Goal: Task Accomplishment & Management: Use online tool/utility

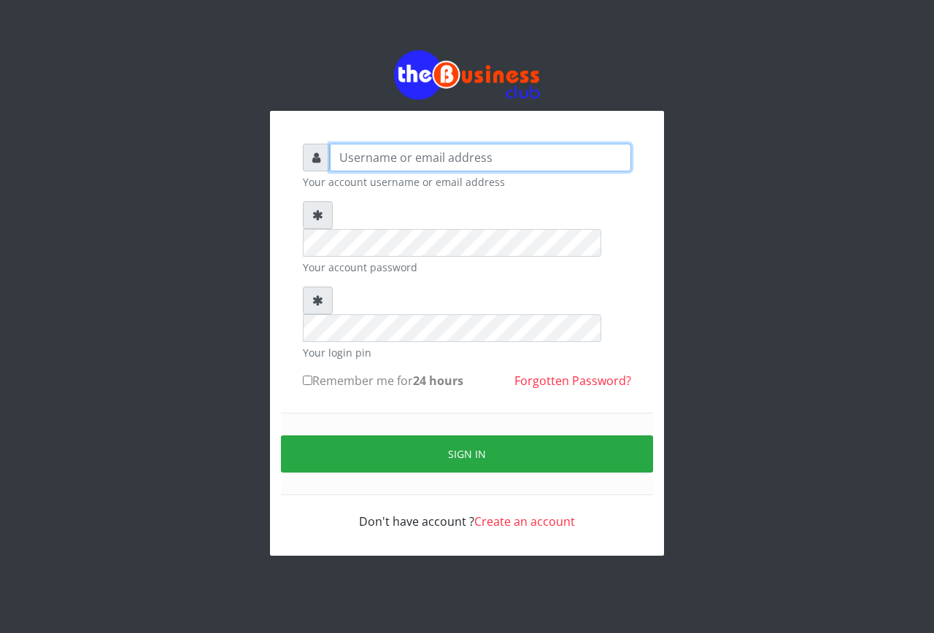
type input "emmalum0707@gmail.com"
click at [308, 376] on input "Remember me for 24 hours" at bounding box center [307, 380] width 9 height 9
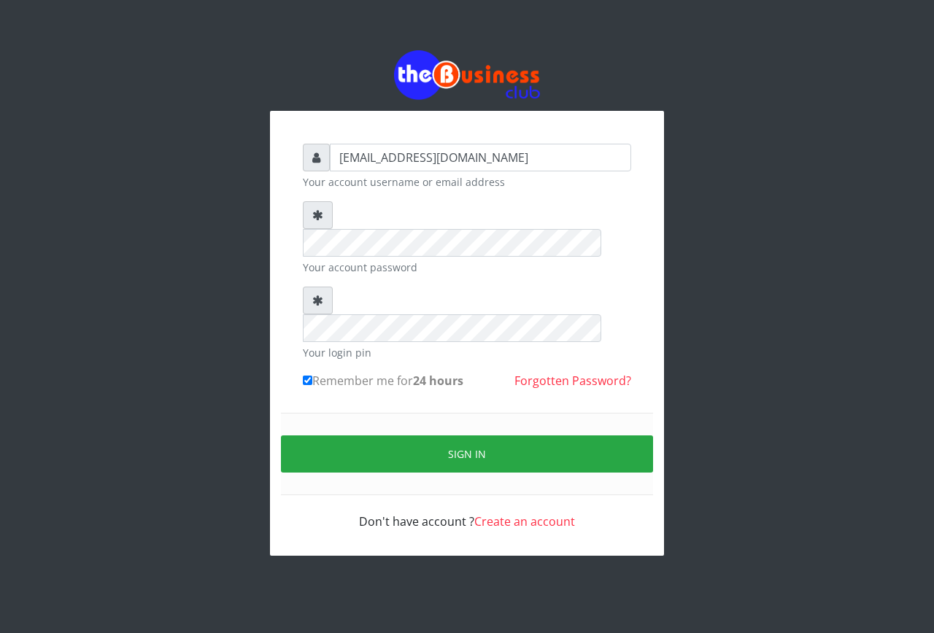
click at [308, 376] on input "Remember me for 24 hours" at bounding box center [307, 380] width 9 height 9
click at [309, 376] on input "Remember me for 24 hours" at bounding box center [307, 380] width 9 height 9
checkbox input "true"
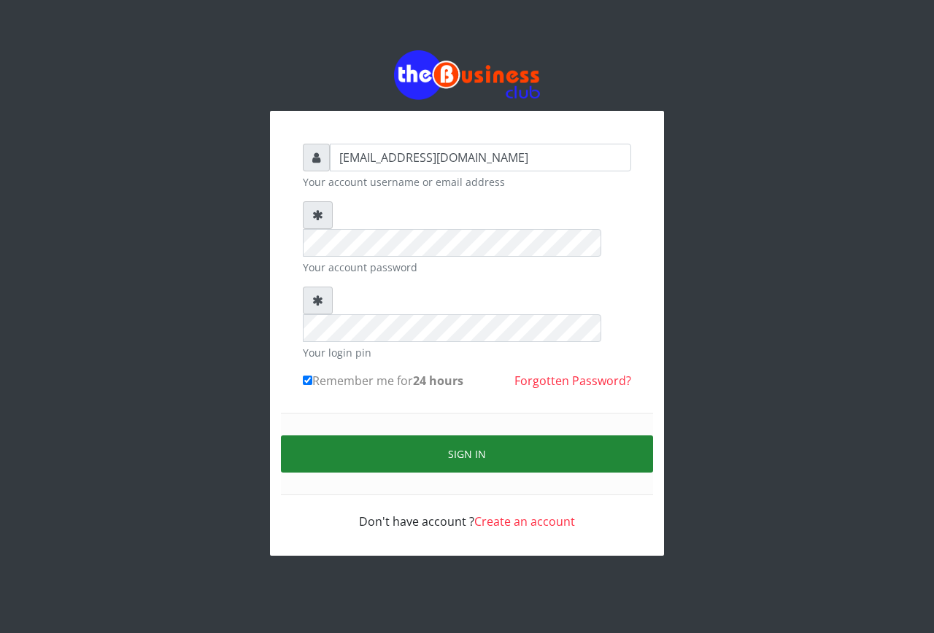
click at [368, 436] on button "Sign in" at bounding box center [467, 454] width 372 height 37
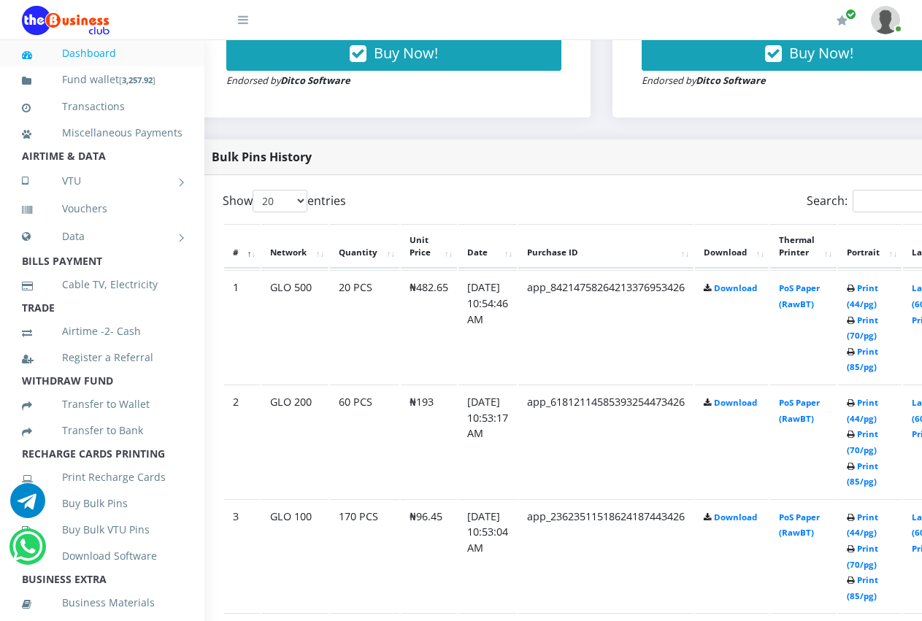
scroll to position [642, 29]
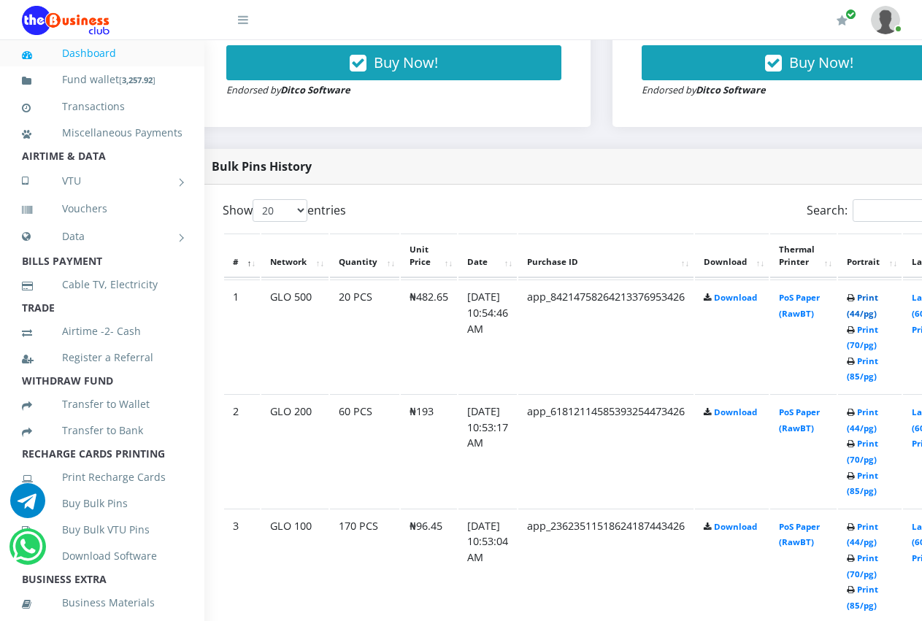
click at [878, 301] on link "Print (44/pg)" at bounding box center [861, 305] width 31 height 27
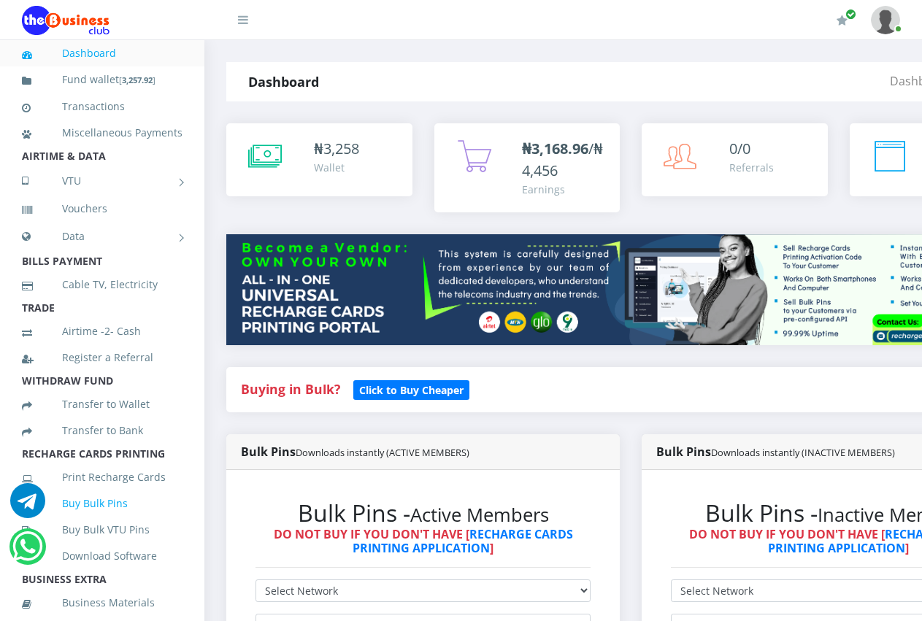
click at [98, 520] on link "Buy Bulk Pins" at bounding box center [102, 504] width 161 height 34
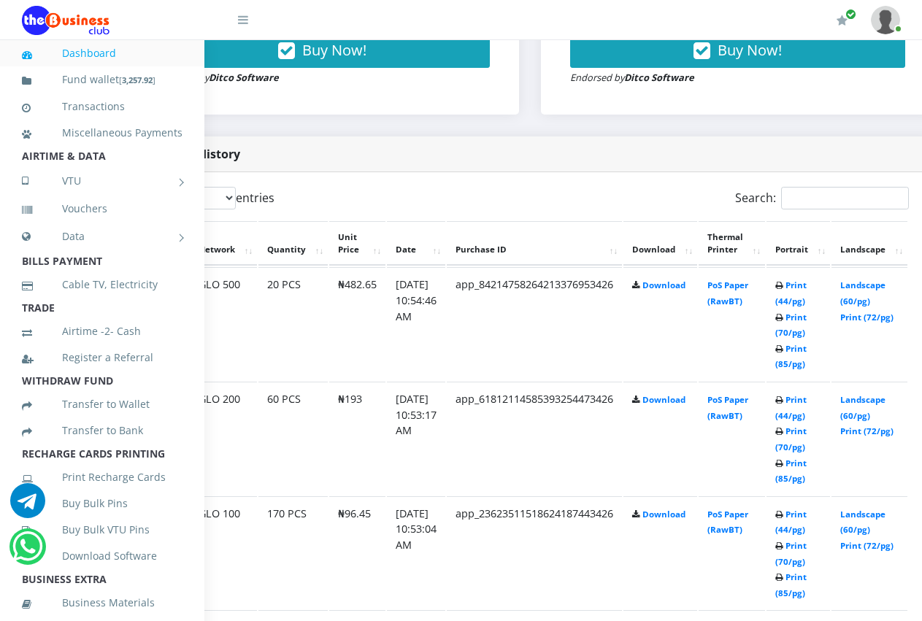
scroll to position [655, 107]
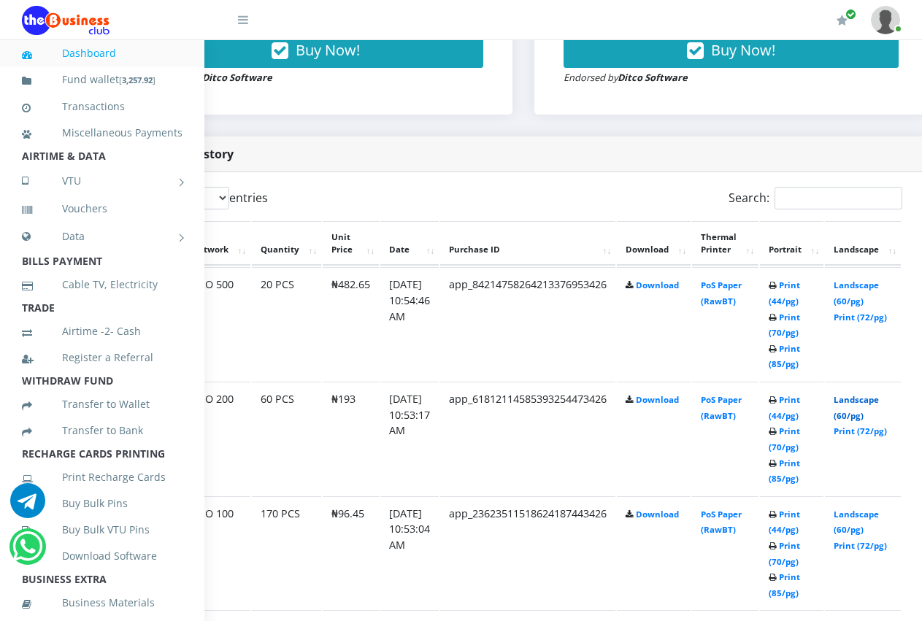
click at [879, 394] on link "Landscape (60/pg)" at bounding box center [855, 407] width 45 height 27
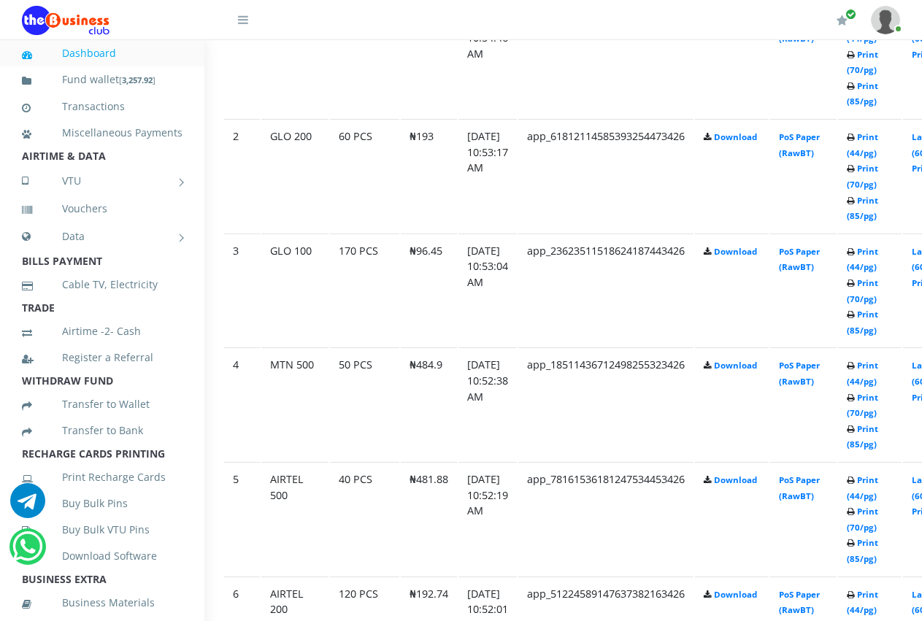
scroll to position [917, 58]
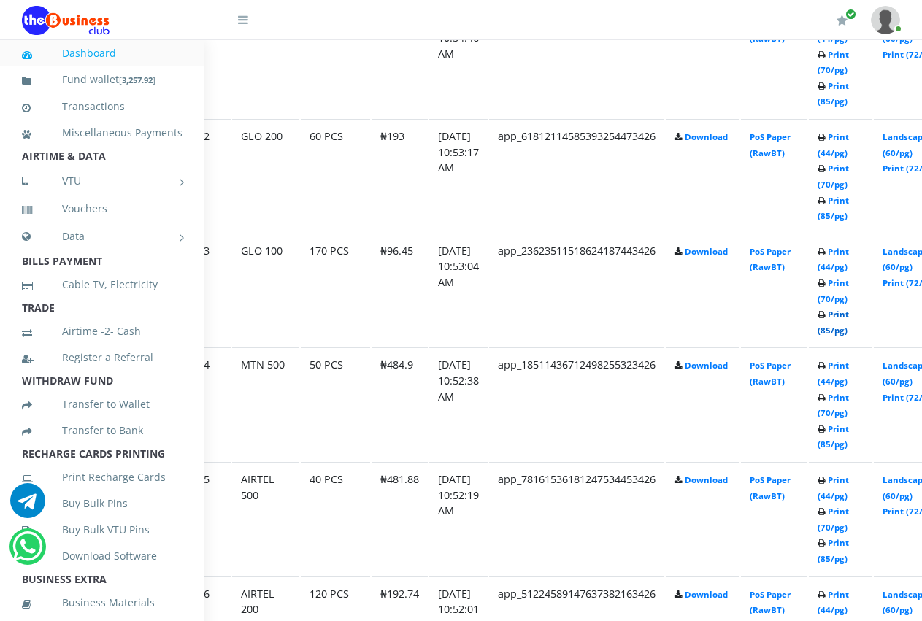
click at [849, 309] on link "Print (85/pg)" at bounding box center [832, 322] width 31 height 27
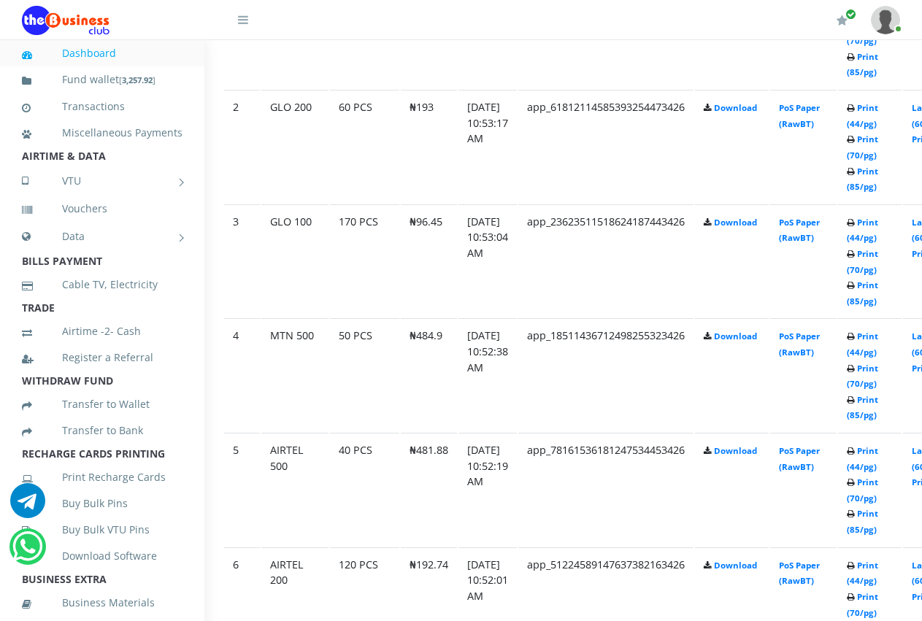
scroll to position [946, 161]
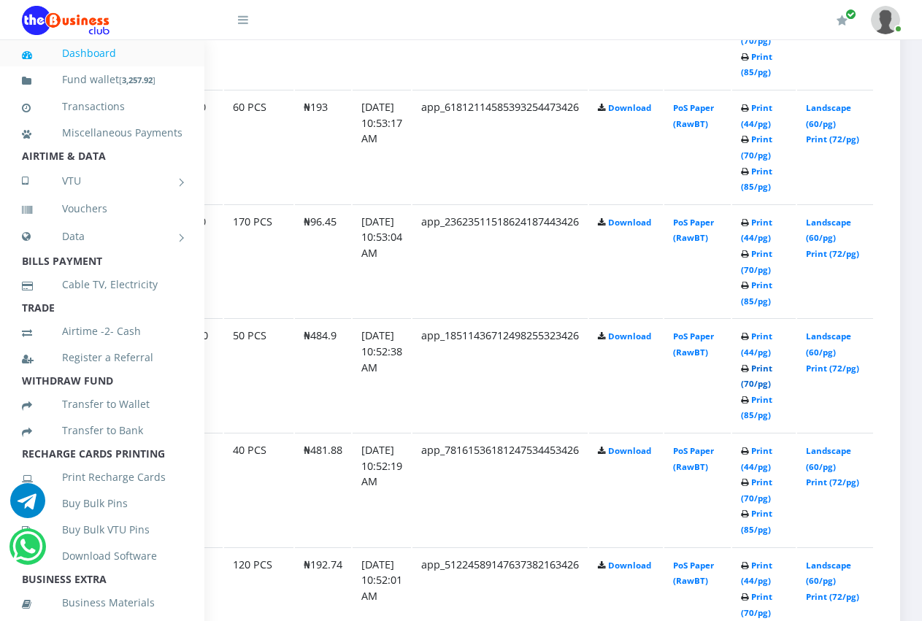
click at [765, 373] on link "Print (70/pg)" at bounding box center [756, 376] width 31 height 27
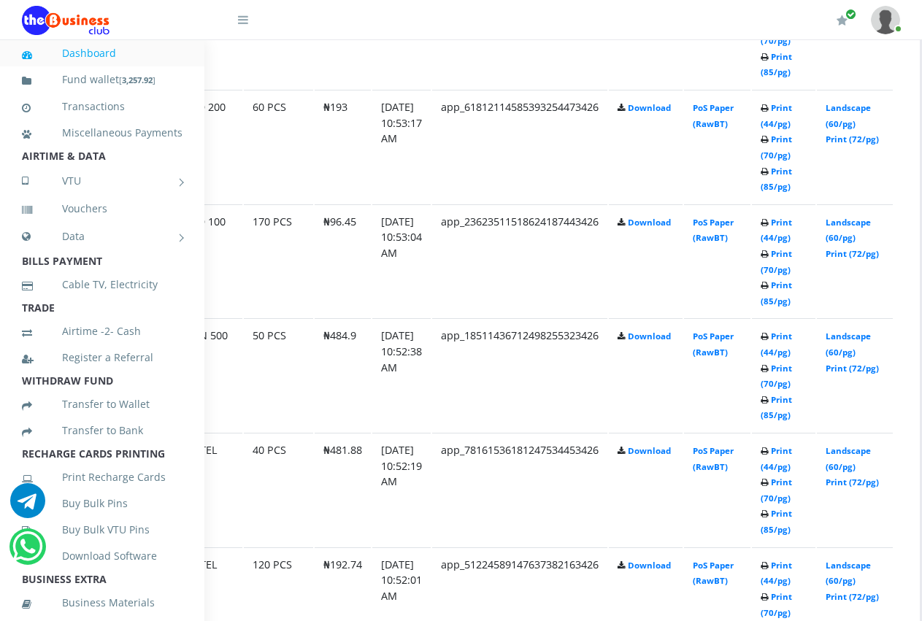
scroll to position [946, 117]
click at [787, 339] on link "Print (44/pg)" at bounding box center [774, 344] width 31 height 27
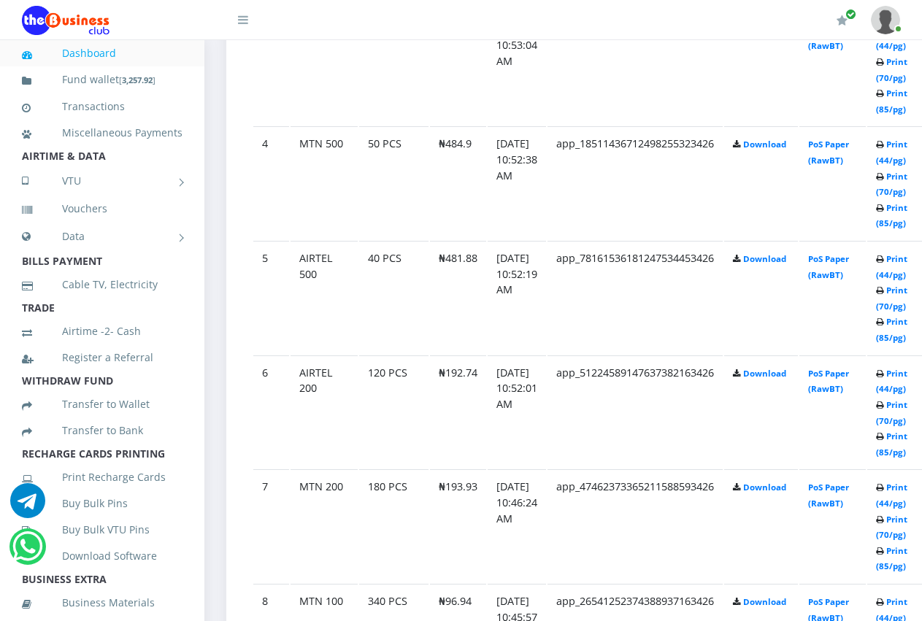
scroll to position [1138, 29]
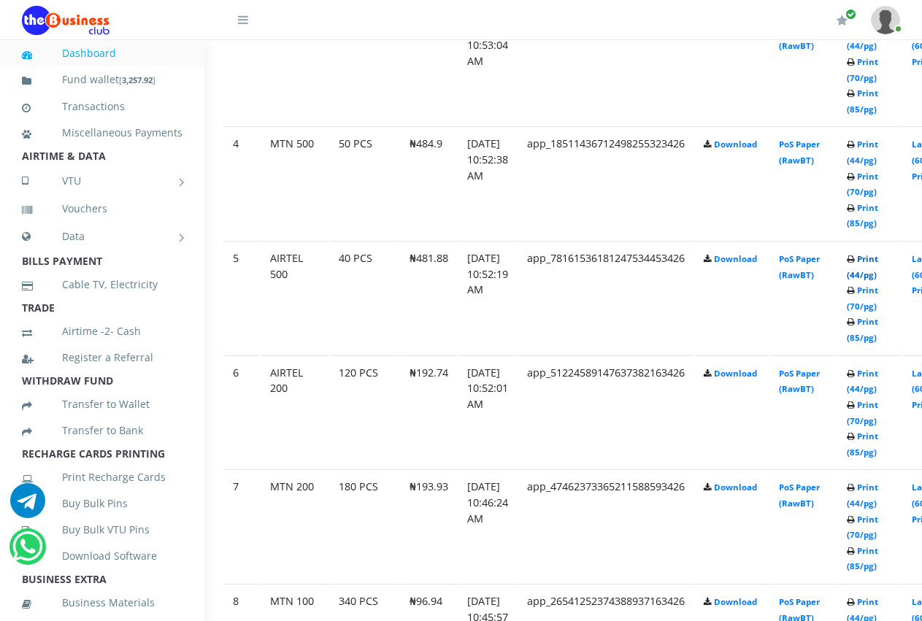
click at [878, 261] on link "Print (44/pg)" at bounding box center [861, 266] width 31 height 27
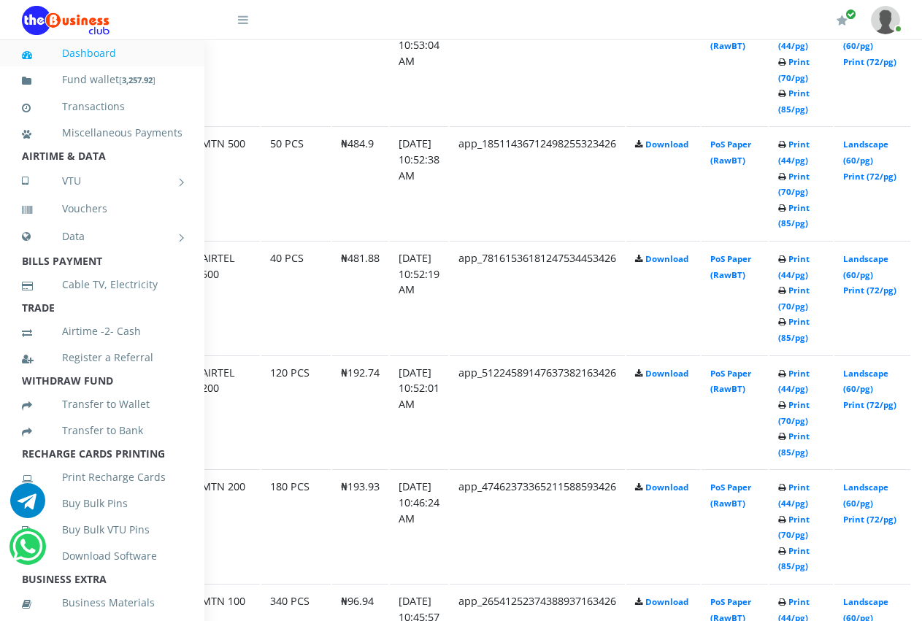
scroll to position [1138, 161]
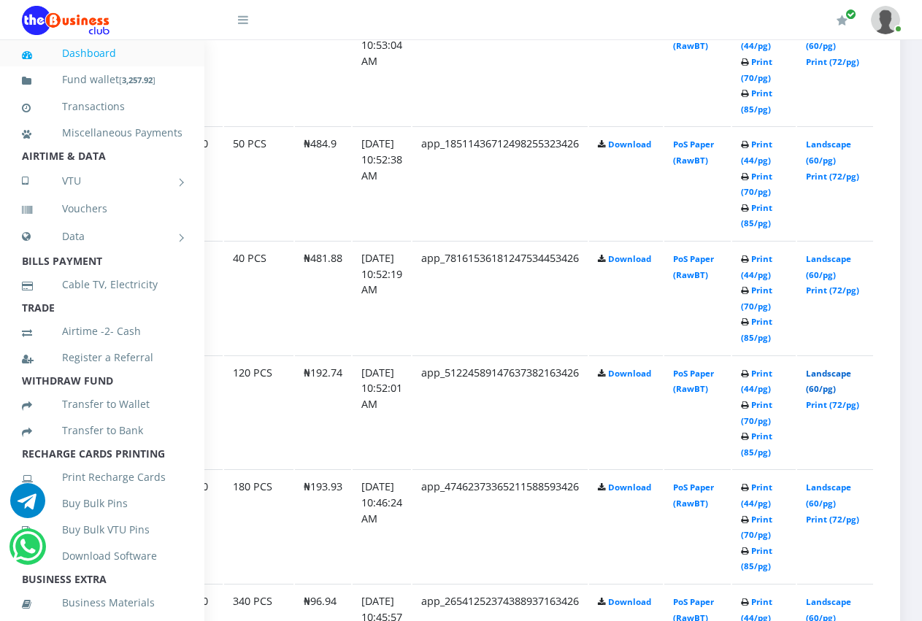
click at [808, 368] on link "Landscape (60/pg)" at bounding box center [828, 381] width 45 height 27
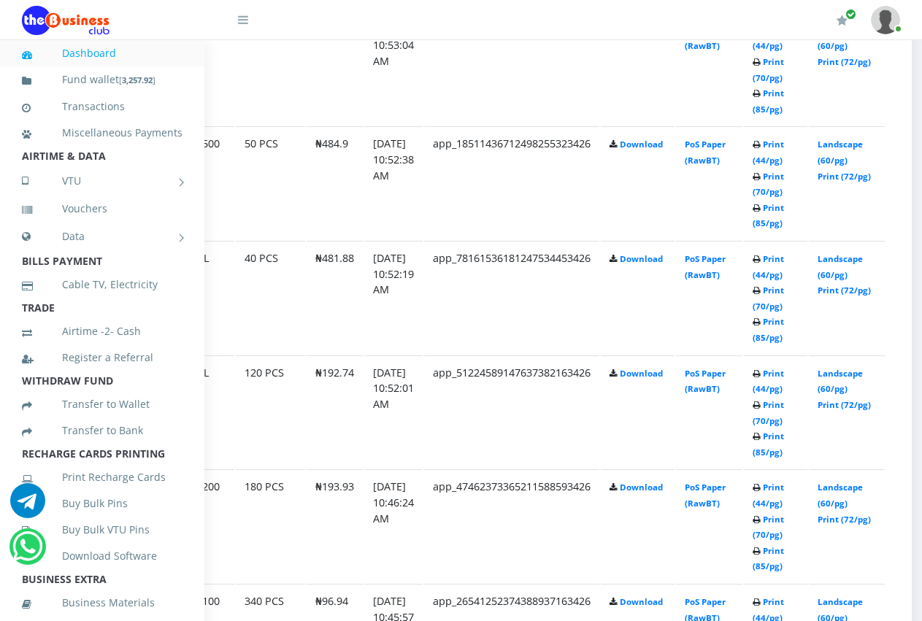
scroll to position [1138, 161]
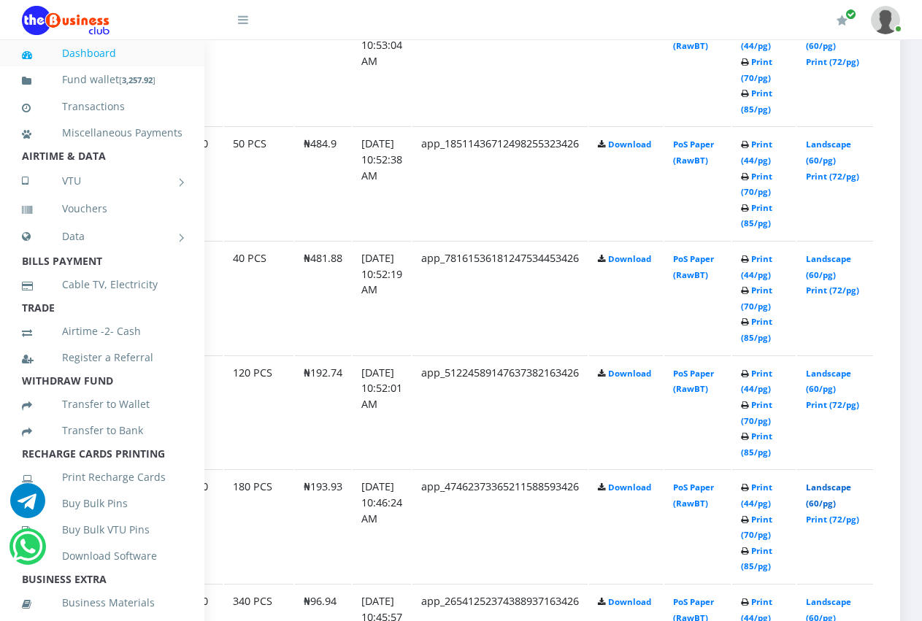
click at [816, 482] on link "Landscape (60/pg)" at bounding box center [828, 495] width 45 height 27
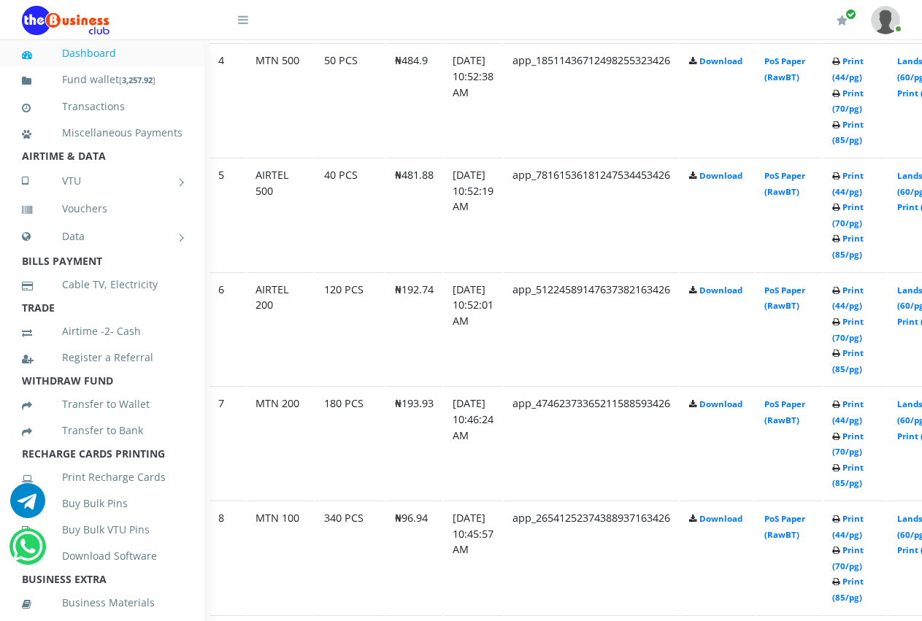
scroll to position [1284, 44]
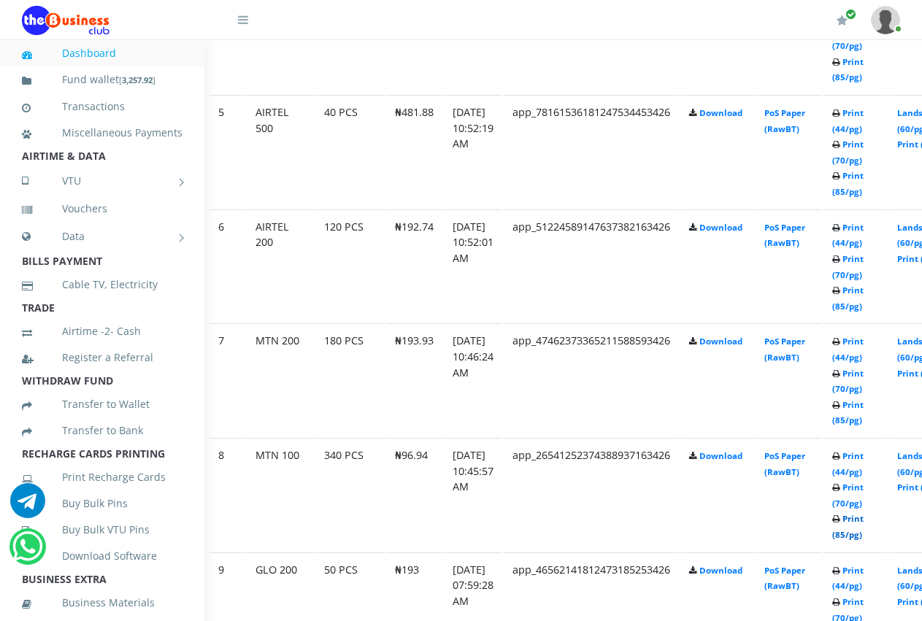
click at [863, 523] on link "Print (85/pg)" at bounding box center [847, 526] width 31 height 27
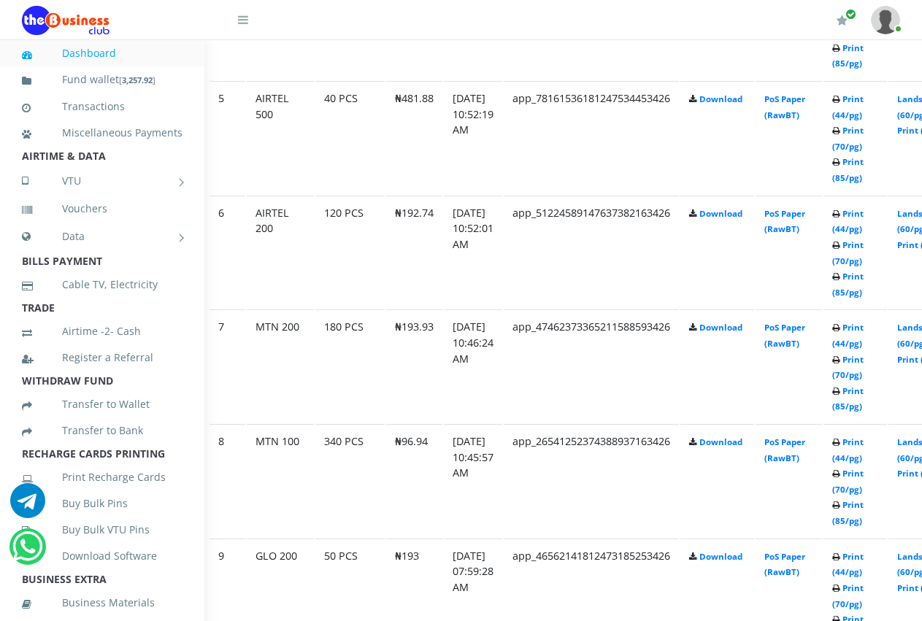
scroll to position [1284, 44]
